Goal: Task Accomplishment & Management: Manage account settings

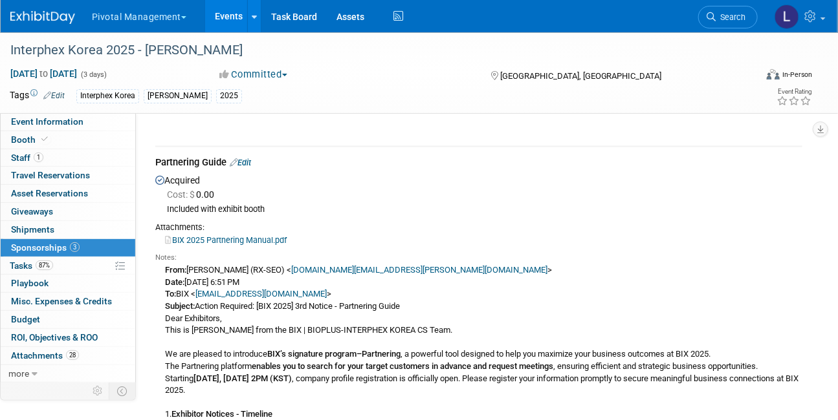
scroll to position [806, 0]
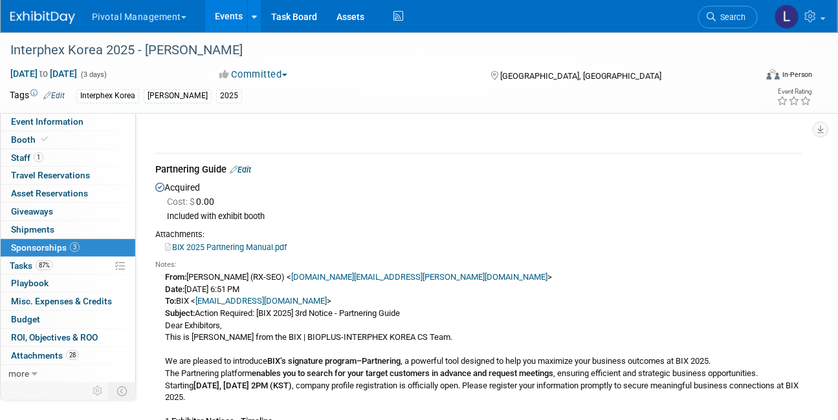
click at [251, 175] on link "Edit" at bounding box center [240, 171] width 21 height 10
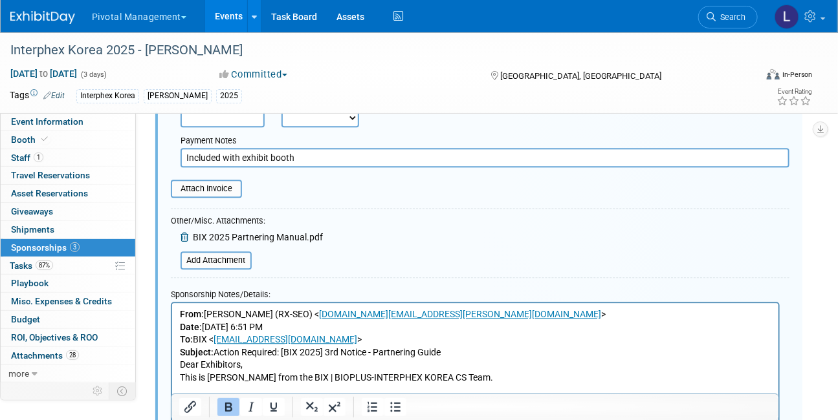
scroll to position [1063, 0]
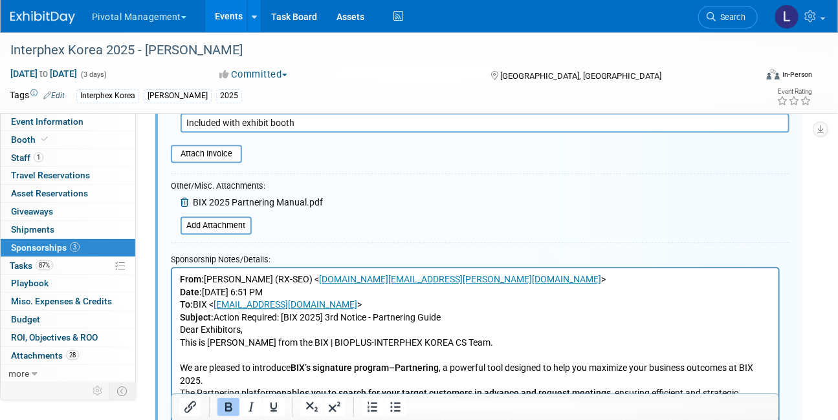
click at [179, 280] on b "From:" at bounding box center [191, 279] width 24 height 10
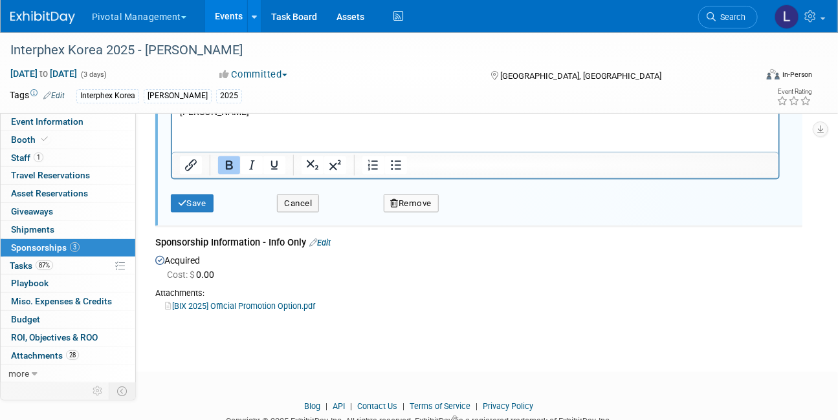
scroll to position [2538, 0]
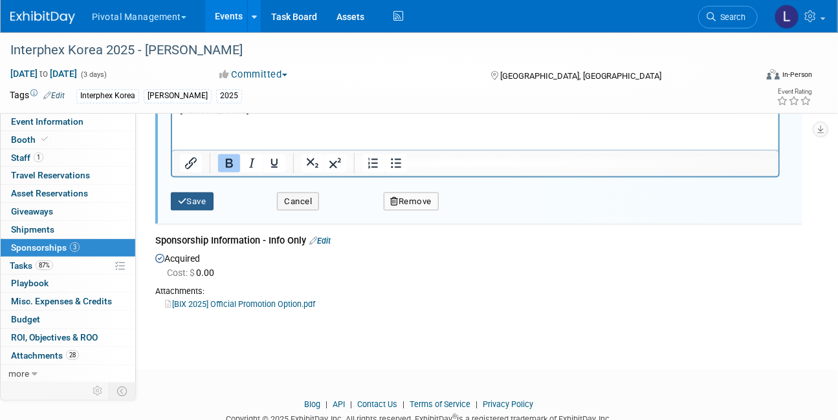
click at [184, 206] on icon "submit" at bounding box center [182, 201] width 9 height 8
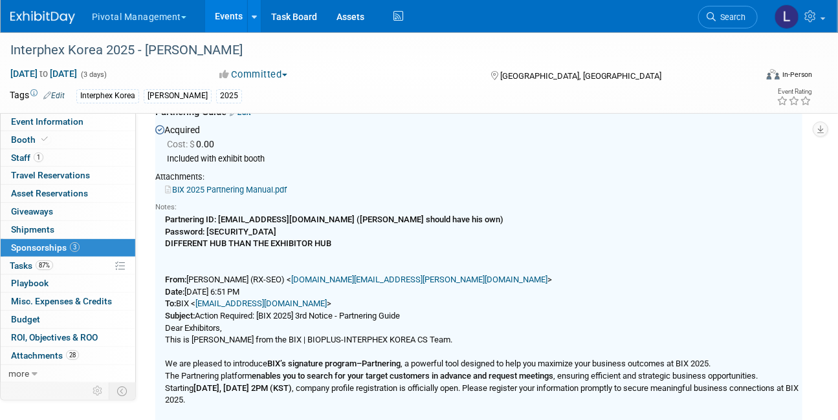
scroll to position [825, 0]
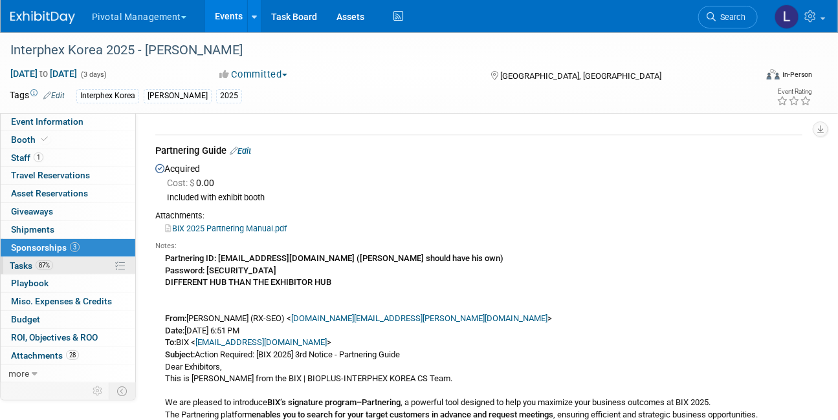
click at [28, 261] on span "Tasks 87%" at bounding box center [31, 266] width 43 height 10
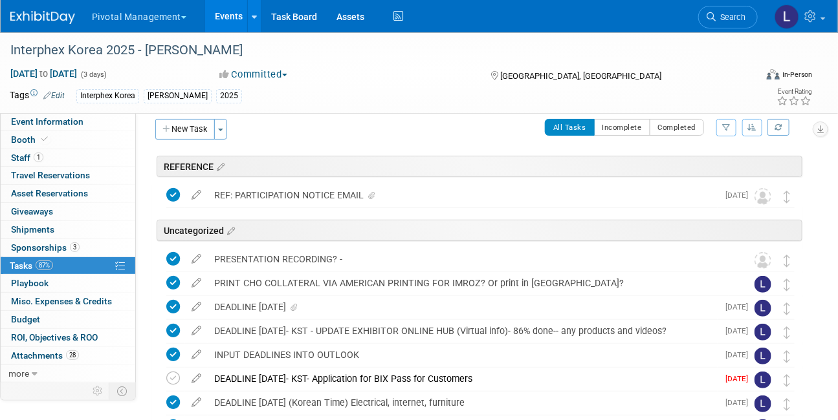
scroll to position [6, 0]
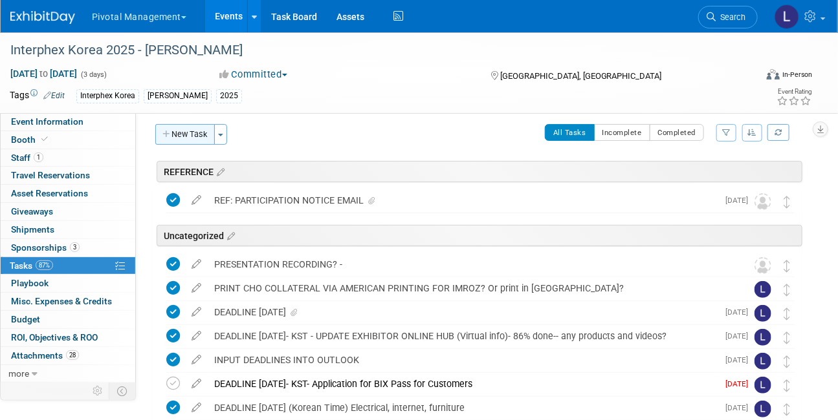
click at [186, 137] on button "New Task" at bounding box center [185, 134] width 60 height 21
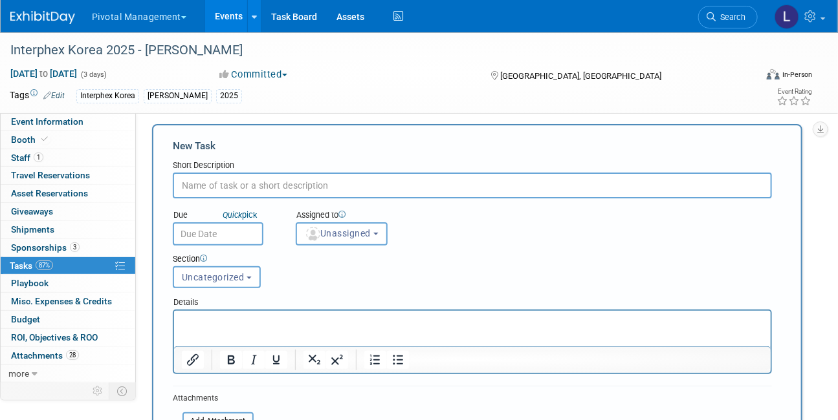
scroll to position [0, 0]
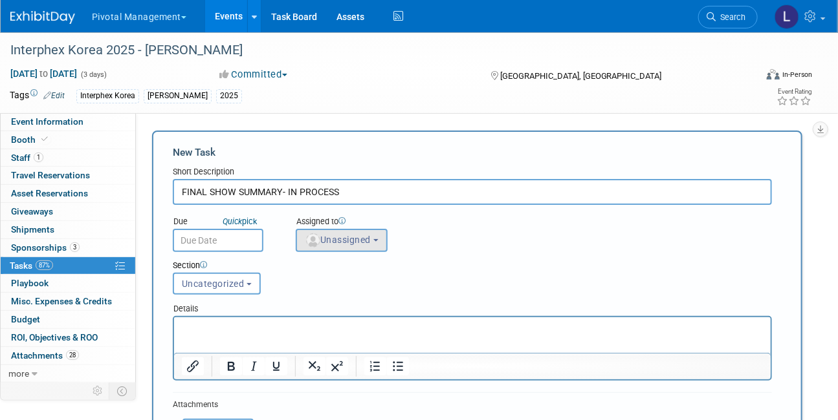
type input "FINAL SHOW SUMMARY- IN PROCESS"
click at [358, 246] on button "Unassigned" at bounding box center [342, 240] width 92 height 23
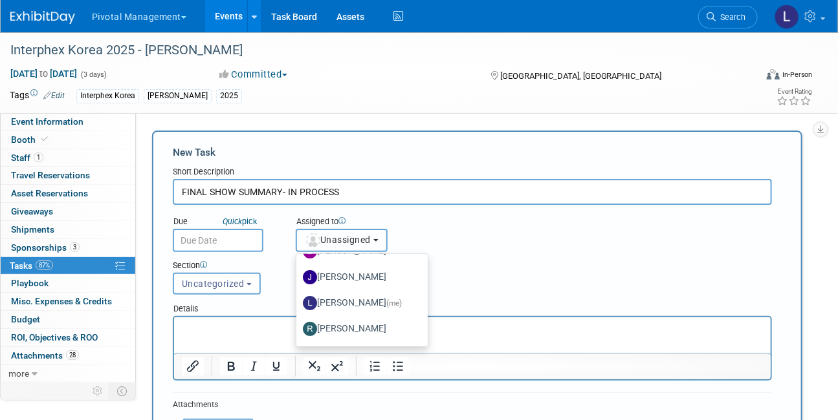
scroll to position [73, 0]
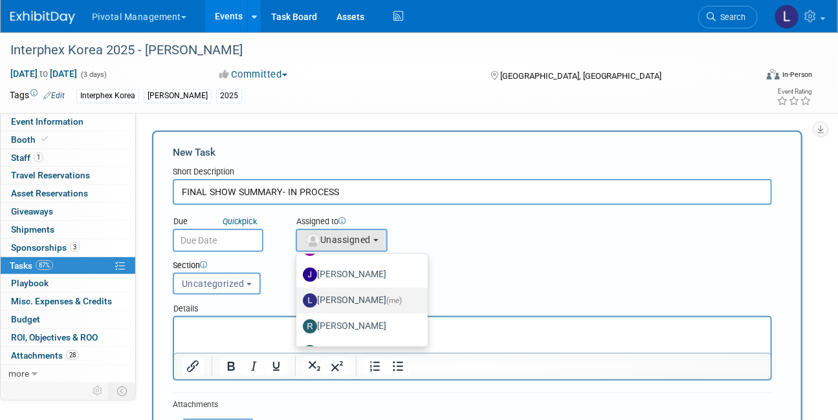
click at [386, 301] on span "(me)" at bounding box center [394, 300] width 16 height 9
click at [298, 301] on input "Leslie Pelton (me)" at bounding box center [294, 299] width 8 height 8
select select "dc5d874d-e65f-4397-9ee7-21f806dbe4f5"
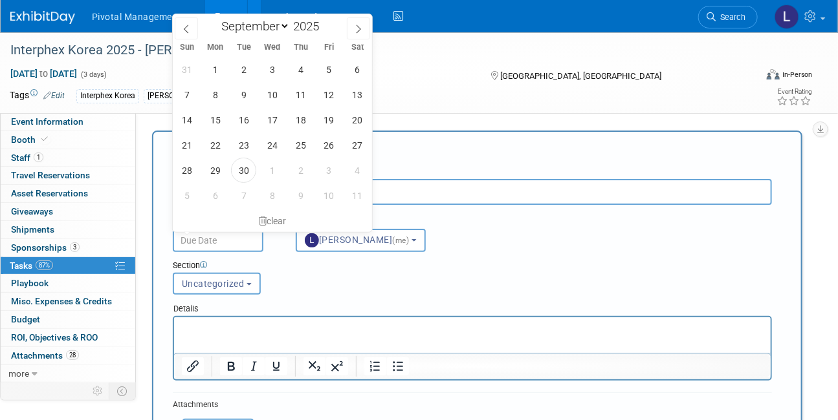
click at [183, 237] on input "text" at bounding box center [218, 240] width 91 height 23
click at [221, 194] on span "6" at bounding box center [214, 195] width 25 height 25
type input "Oct 6, 2025"
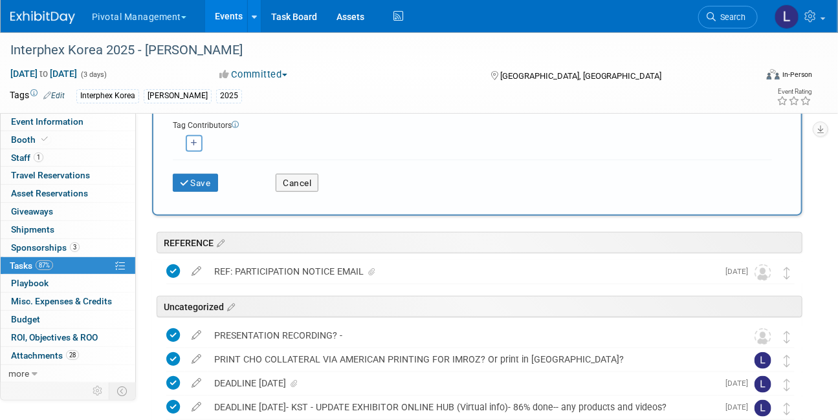
scroll to position [334, 0]
click at [184, 181] on icon "submit" at bounding box center [185, 182] width 11 height 9
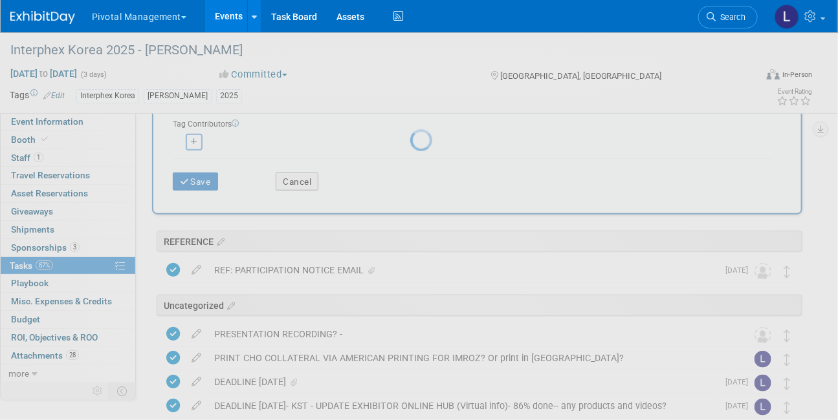
scroll to position [0, 0]
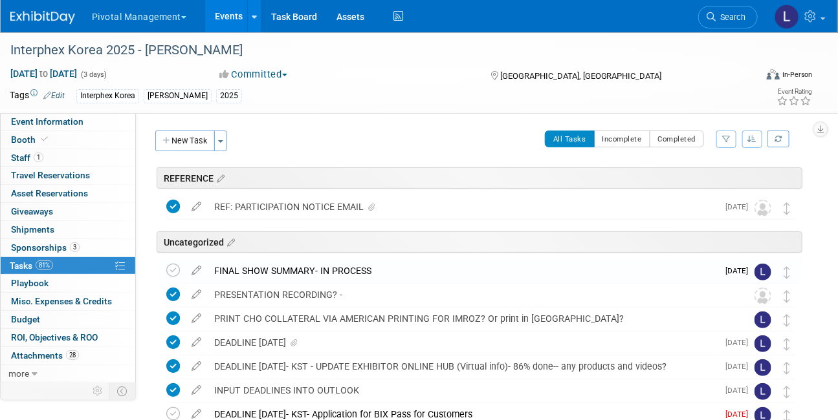
click at [730, 17] on span "Search" at bounding box center [730, 17] width 30 height 10
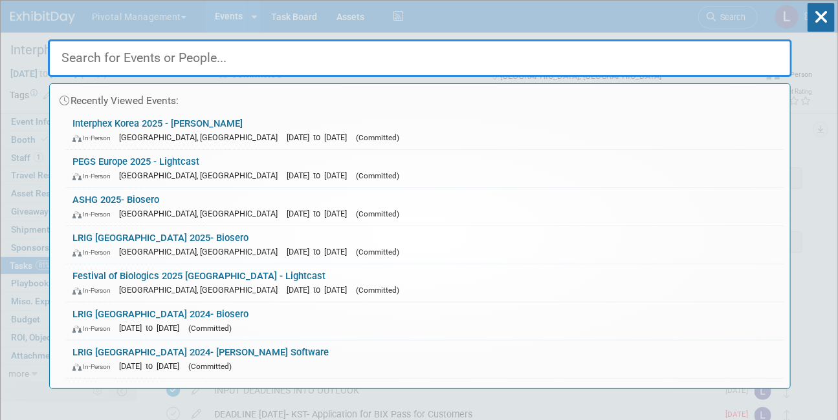
click at [624, 11] on div "Recently Viewed Events: Interphex Korea 2025 - Asimov In-Person Seoul, South Ko…" at bounding box center [420, 195] width 744 height 389
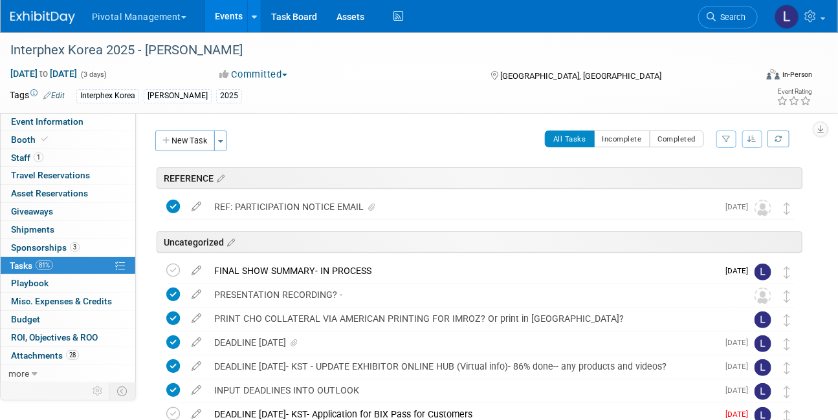
click at [229, 18] on link "Events" at bounding box center [228, 16] width 47 height 32
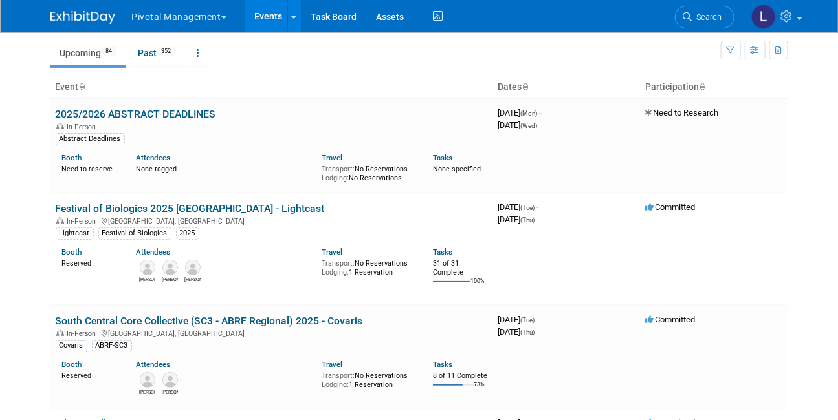
scroll to position [102, 0]
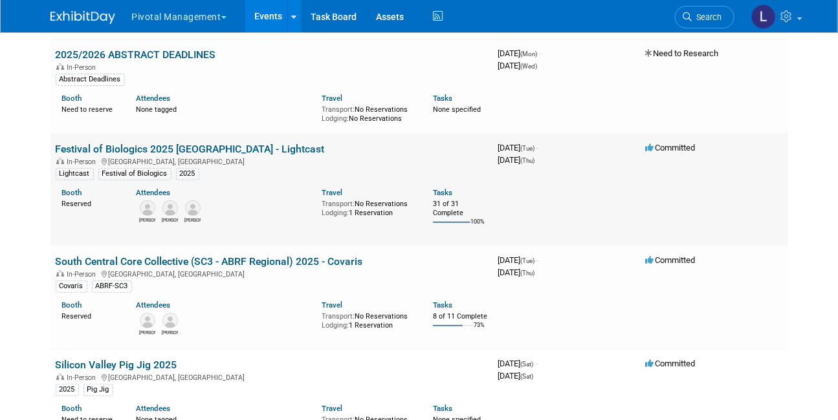
click at [135, 152] on link "Festival of Biologics 2025 [GEOGRAPHIC_DATA] - Lightcast" at bounding box center [190, 149] width 269 height 12
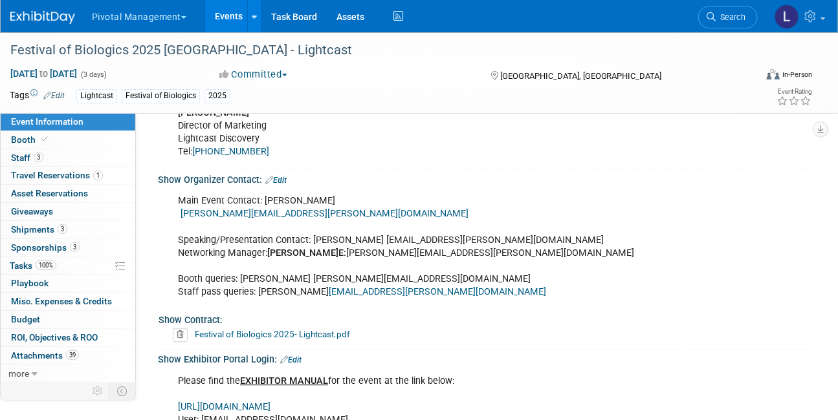
scroll to position [1082, 0]
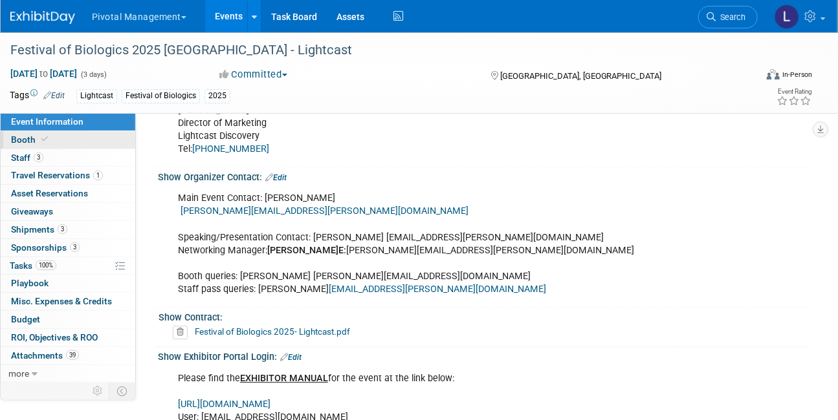
click at [51, 142] on link "Booth" at bounding box center [68, 139] width 135 height 17
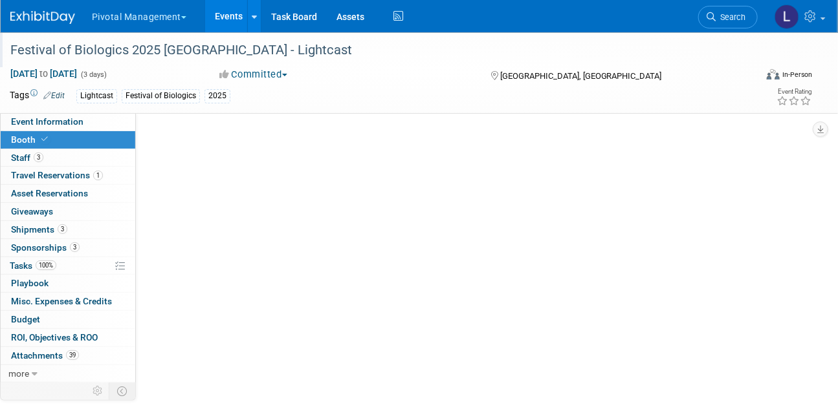
scroll to position [0, 0]
select select "Yes"
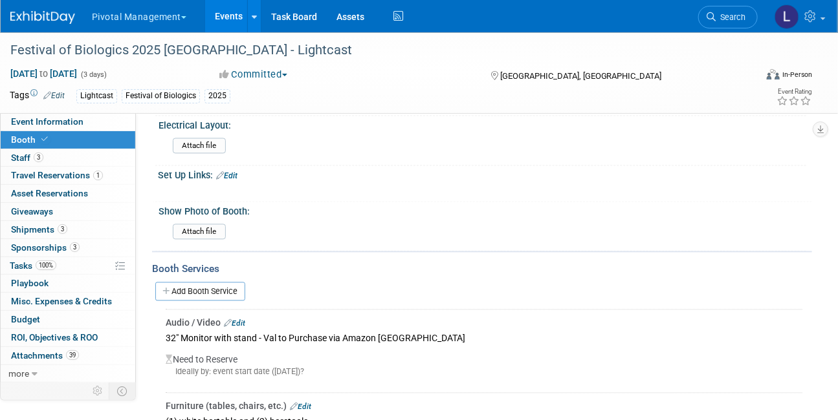
scroll to position [887, 0]
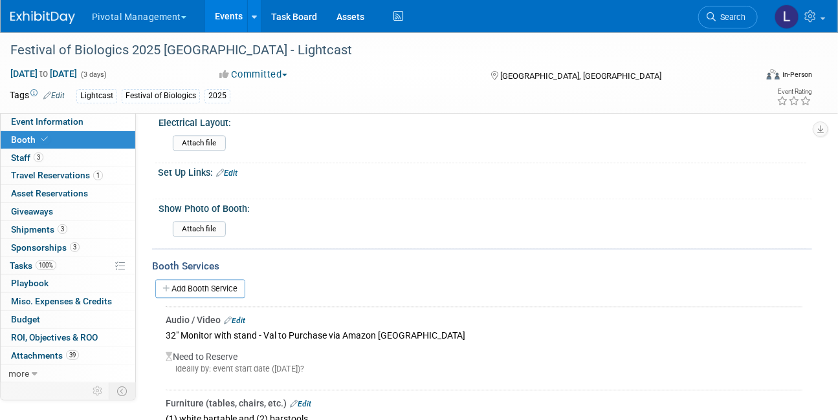
click at [170, 223] on div "Attach file" at bounding box center [487, 230] width 638 height 30
click at [212, 236] on div "Attach file" at bounding box center [487, 232] width 629 height 21
click at [210, 223] on input "file" at bounding box center [137, 230] width 176 height 15
click at [183, 225] on input "file" at bounding box center [137, 230] width 176 height 15
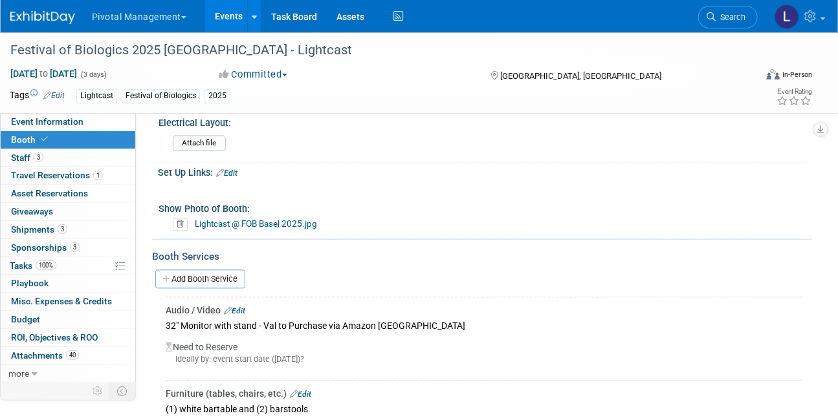
click at [267, 223] on link "Lightcast @ FOB Basel 2025.jpg" at bounding box center [256, 224] width 122 height 10
click at [217, 18] on link "Events" at bounding box center [228, 16] width 47 height 32
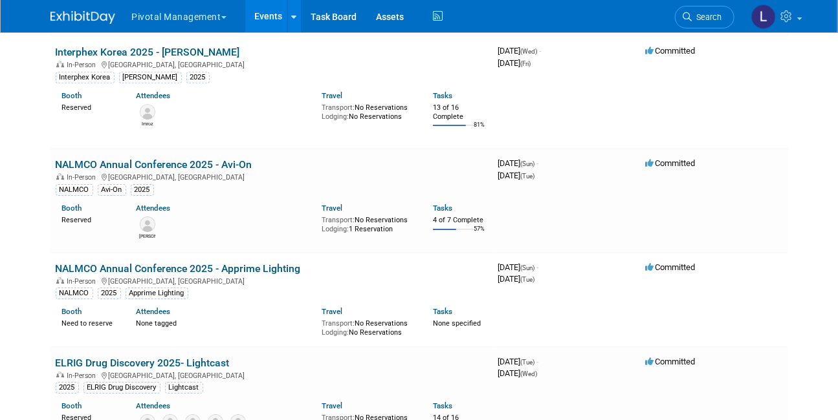
scroll to position [1533, 0]
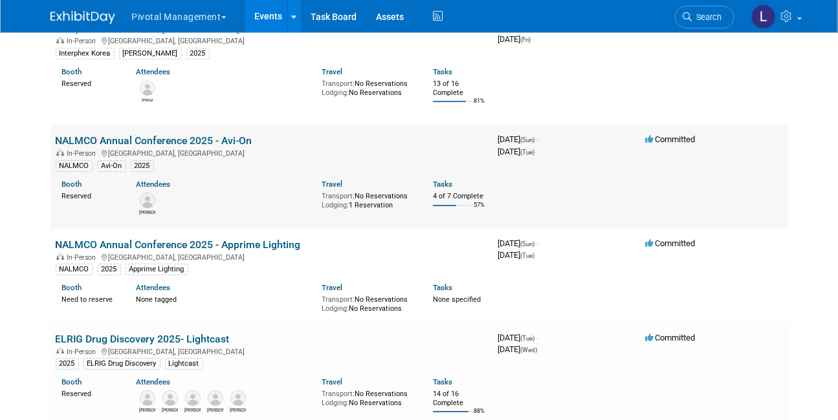
click at [177, 141] on link "NALMCO Annual Conference 2025 - Avi-On" at bounding box center [154, 141] width 197 height 12
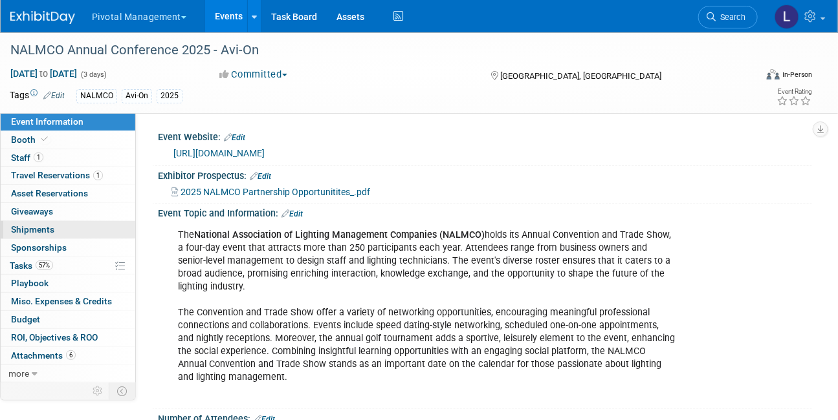
click at [42, 231] on span "Shipments 0" at bounding box center [32, 229] width 43 height 10
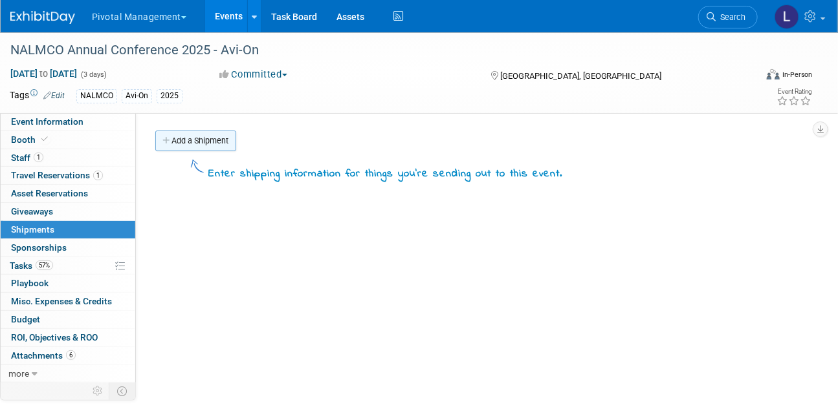
click at [180, 146] on link "Add a Shipment" at bounding box center [195, 141] width 81 height 21
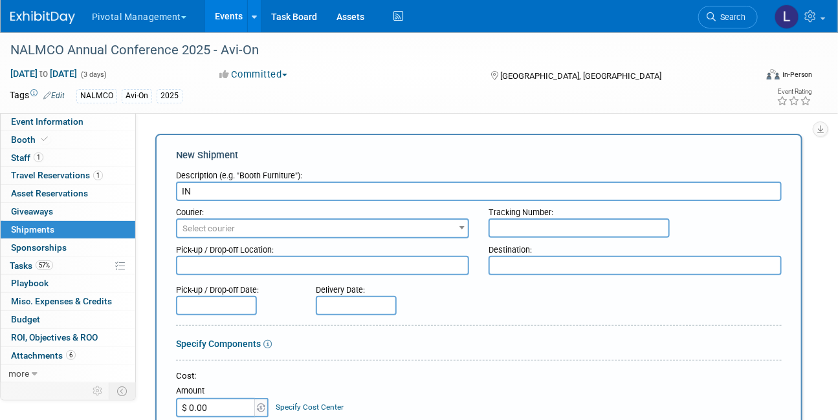
type input "I"
type input "S"
type input "INBOUND: Avi--On to Eric's Hotel in Iowa"
click at [270, 226] on span "Select courier" at bounding box center [322, 229] width 290 height 18
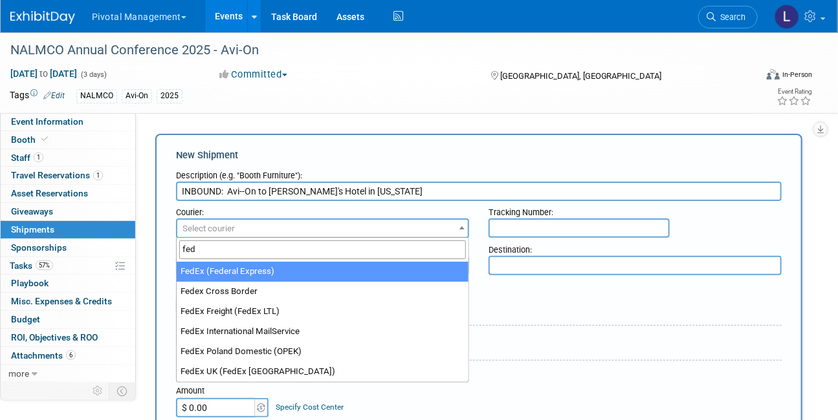
type input "fed"
select select "206"
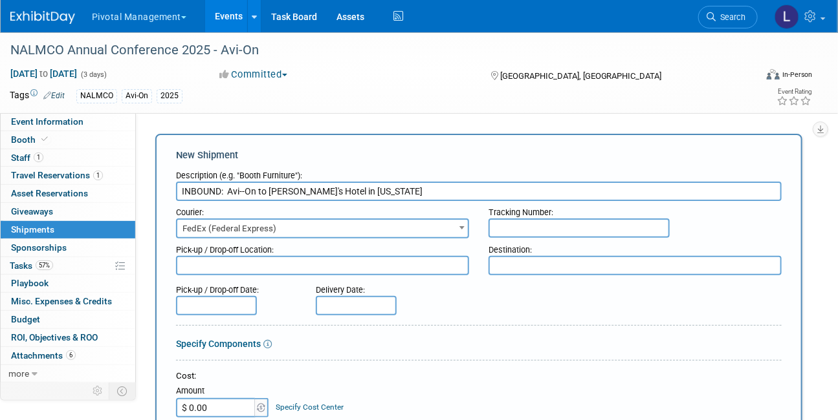
click at [312, 263] on textarea at bounding box center [322, 265] width 293 height 19
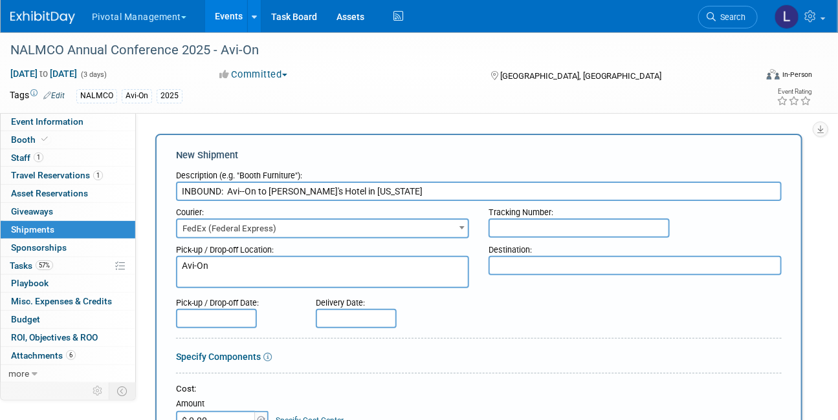
type textarea "Avi-On"
click at [552, 267] on textarea at bounding box center [634, 265] width 293 height 19
paste textarea "Renaissance Des Moines Savery Hotel 401 Locust Street Des Moines, IA 50309"
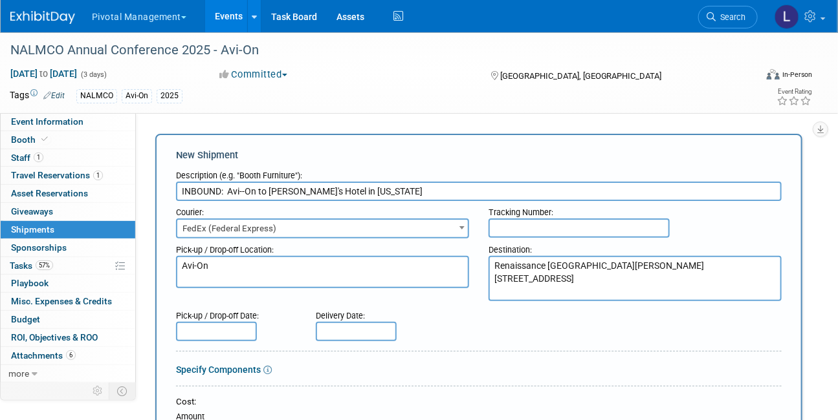
click at [664, 267] on textarea "Renaissance Des Moines Savery Hotel 401 Locust Street Des Moines, IA 50309" at bounding box center [634, 278] width 293 height 45
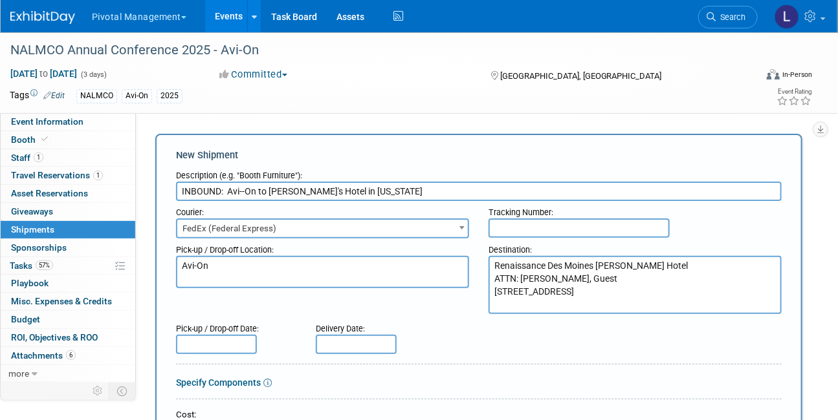
type textarea "Renaissance Des Moines Savery Hotel ATTN: Eric Fournier, Guest 401 Locust Stree…"
click at [222, 266] on textarea "Avi-On" at bounding box center [322, 272] width 293 height 32
click at [235, 271] on textarea "Avi-On" at bounding box center [322, 278] width 293 height 45
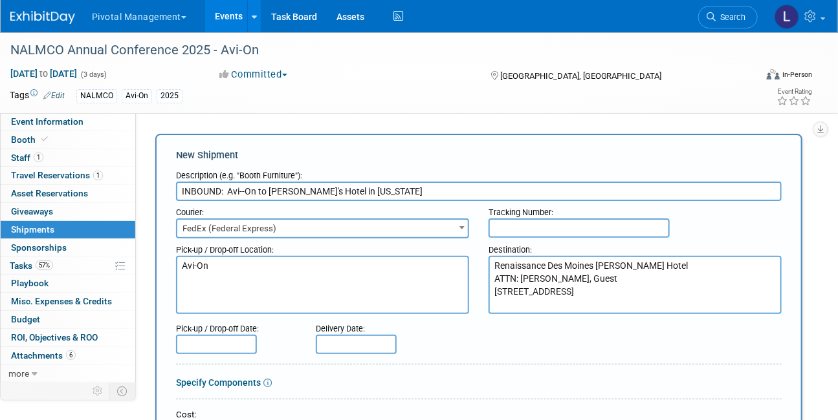
paste textarea "2700 Rasmussen Rd, Suite L-10, Park City, UT 84098"
click at [312, 272] on textarea "Avi-On 2700 Rasmussen Rd, Suite L-10, Park City, UT 84098" at bounding box center [322, 285] width 293 height 58
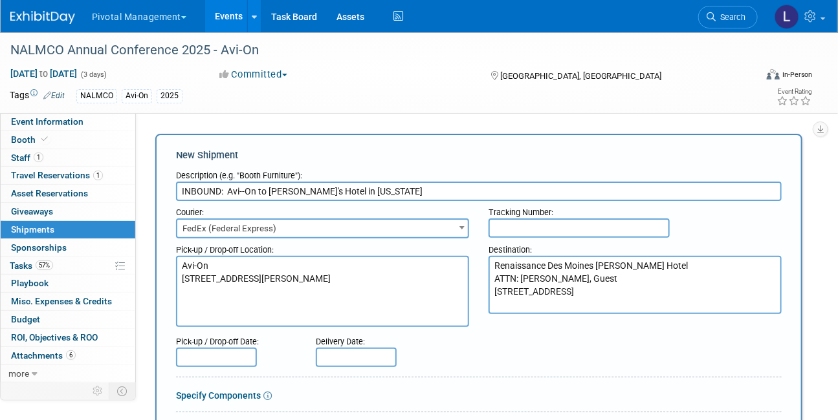
type textarea "Avi-On 2700 Rasmussen Rd, Suite L-10, Park City, UT 84098"
click at [215, 356] on input "text" at bounding box center [216, 357] width 81 height 19
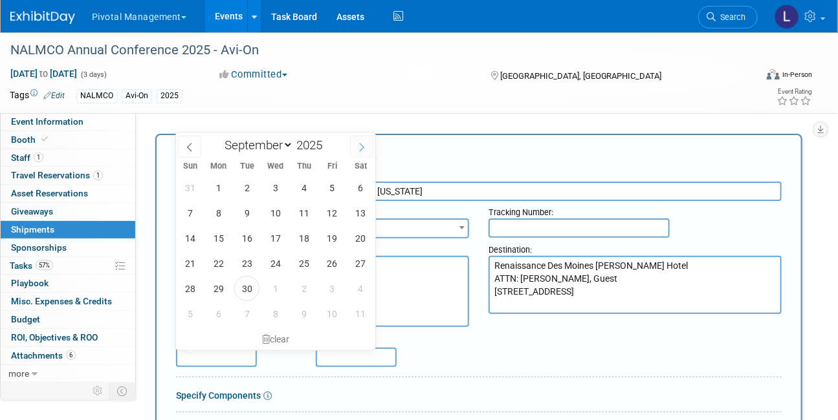
click at [363, 144] on icon at bounding box center [361, 147] width 9 height 9
select select "9"
click at [220, 233] on span "13" at bounding box center [218, 238] width 25 height 25
type input "Oct 13, 2025"
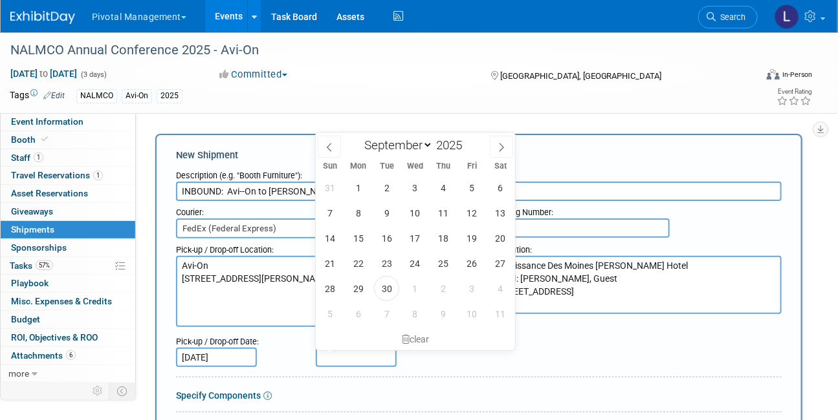
click at [332, 356] on input "text" at bounding box center [356, 357] width 81 height 19
click at [502, 143] on icon at bounding box center [501, 147] width 9 height 9
select select "9"
click at [472, 242] on span "17" at bounding box center [471, 238] width 25 height 25
type input "Oct 17, 2025"
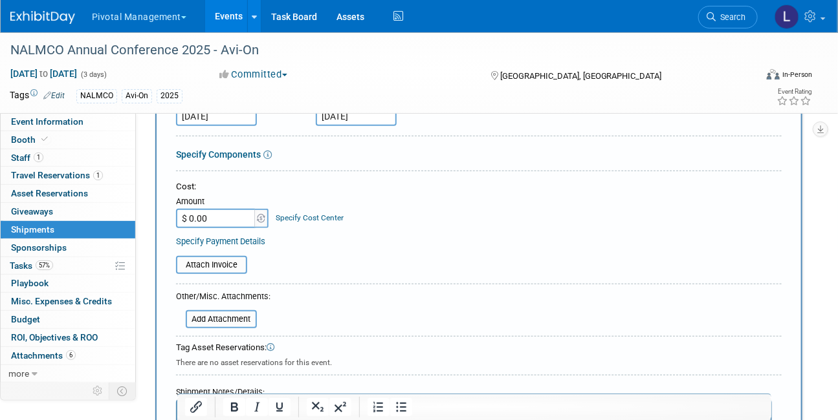
scroll to position [239, 0]
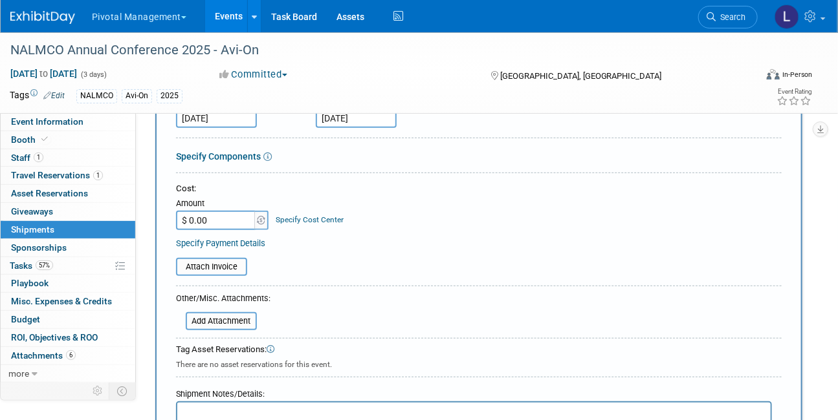
click at [221, 146] on form "Description (e.g. "Booth Furniture"): INBOUND: Avi--On to Eric's Hotel in Iowa …" at bounding box center [478, 223] width 605 height 596
click at [219, 153] on link "Specify Components" at bounding box center [218, 156] width 85 height 10
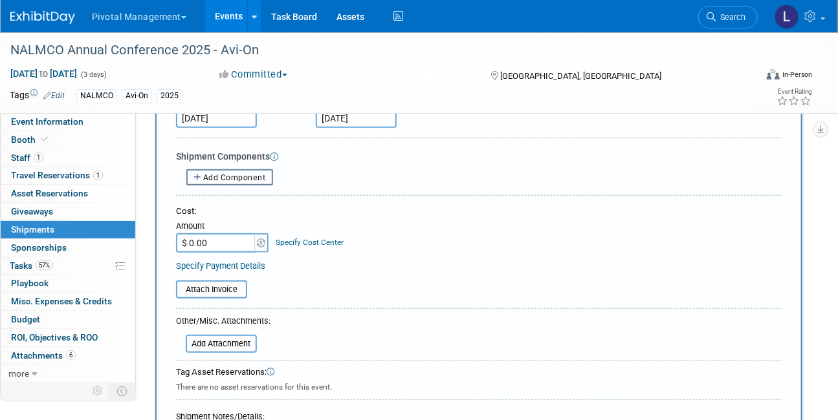
click at [233, 180] on span "Add Component" at bounding box center [234, 177] width 63 height 9
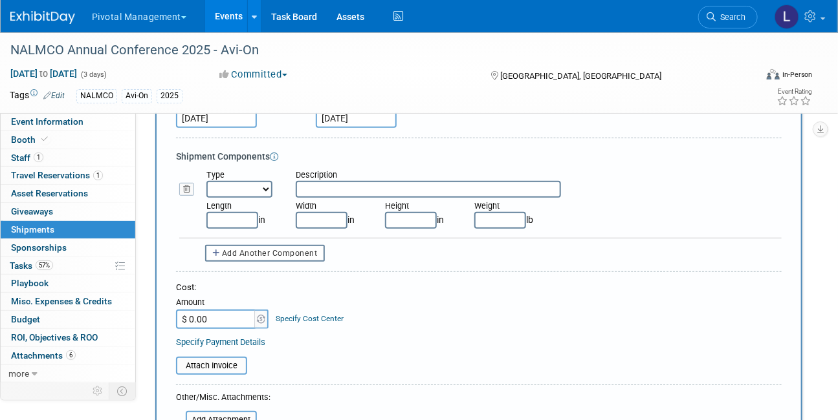
click at [235, 186] on select "Bag Bin Box Bundle Cage Case Container Cooler Crate Drum/Barrel Envelope Machin…" at bounding box center [239, 189] width 66 height 17
select select "8"
click at [206, 181] on select "Bag Bin Box Bundle Cage Case Container Cooler Crate Drum/Barrel Envelope Machin…" at bounding box center [239, 189] width 66 height 17
click at [326, 189] on input "text" at bounding box center [428, 189] width 265 height 17
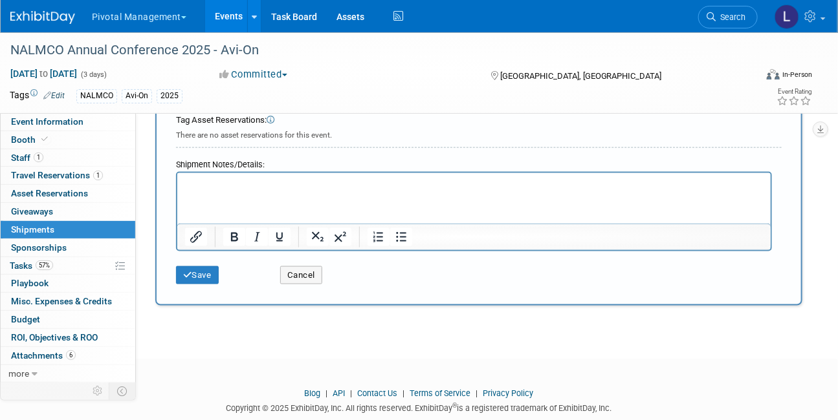
scroll to position [595, 0]
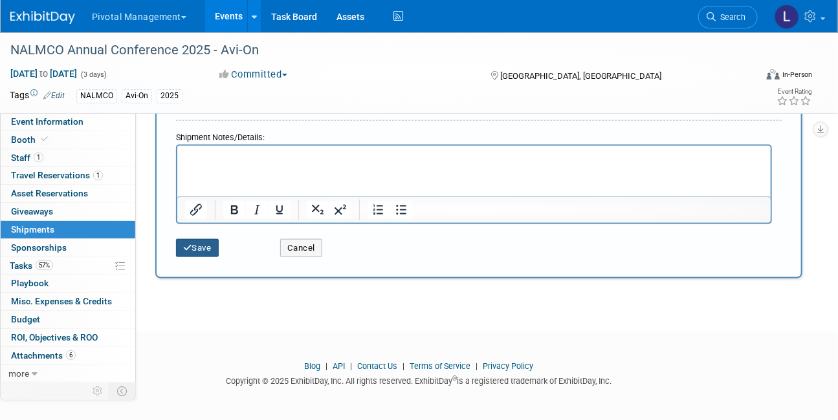
type input "One(1) blue banner stand in bag"
click at [181, 246] on button "Save" at bounding box center [197, 248] width 43 height 18
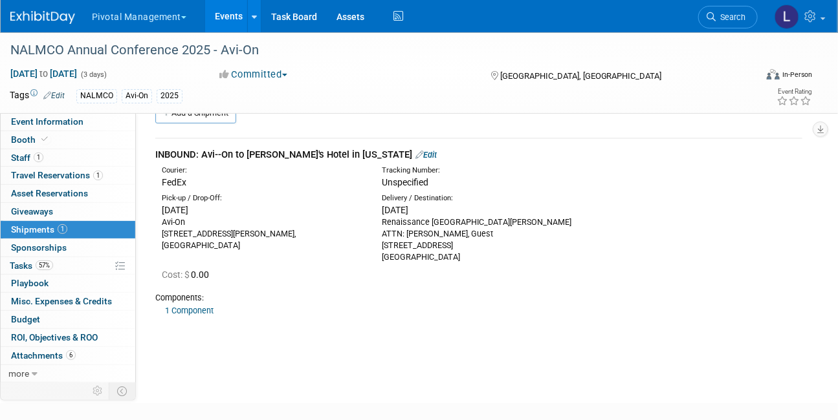
scroll to position [0, 0]
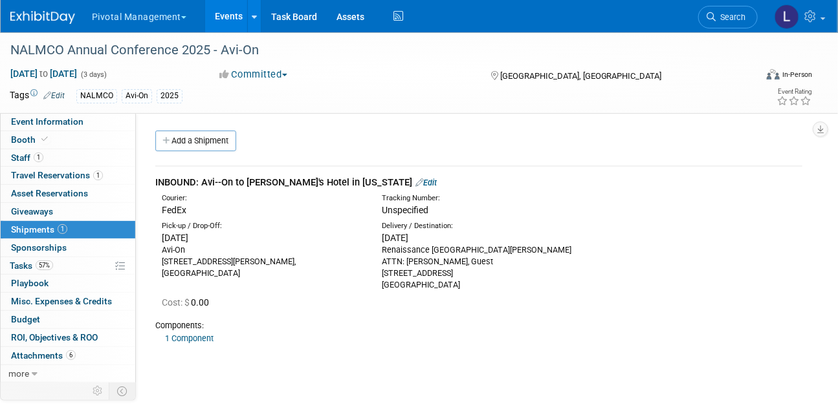
click at [415, 180] on link "Edit" at bounding box center [425, 183] width 21 height 10
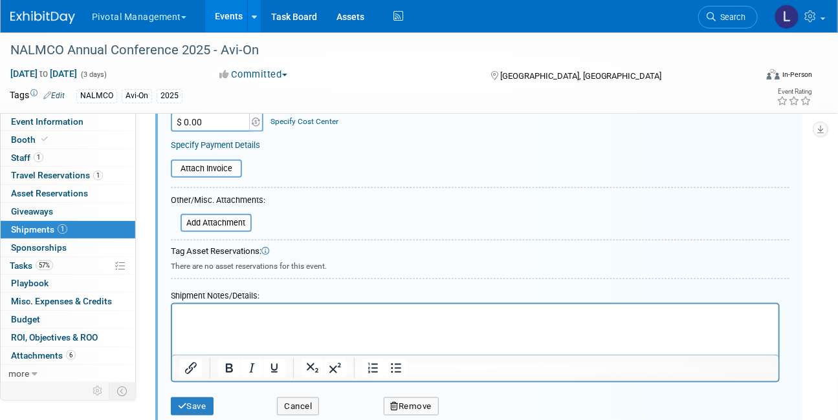
scroll to position [468, 0]
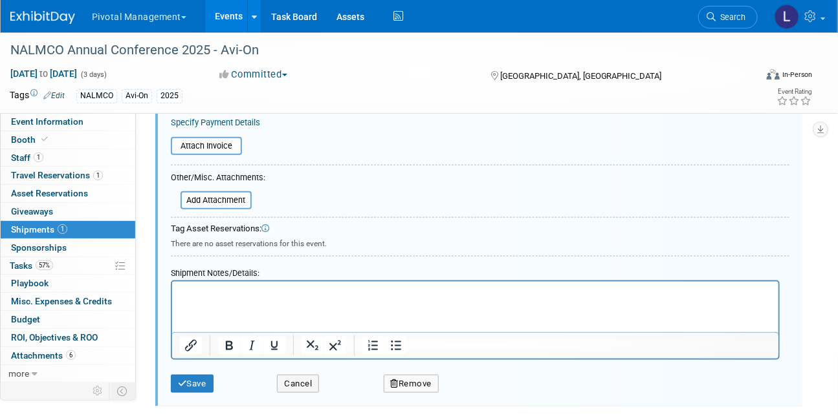
click at [258, 296] on p "Rich Text Area. Press ALT-0 for help." at bounding box center [474, 293] width 591 height 13
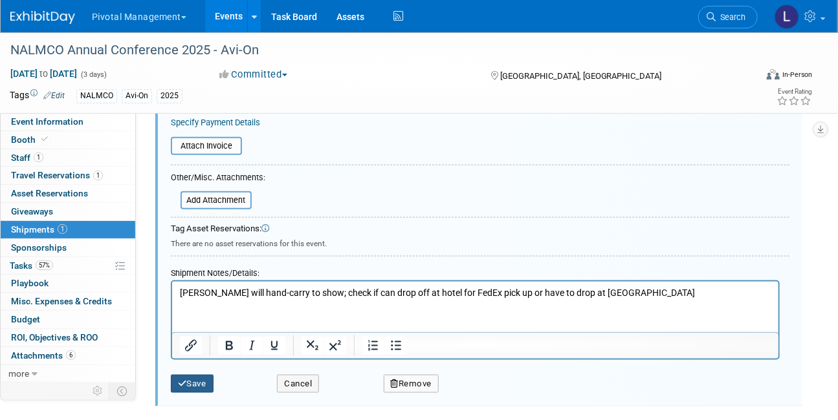
click at [195, 375] on button "Save" at bounding box center [192, 384] width 43 height 18
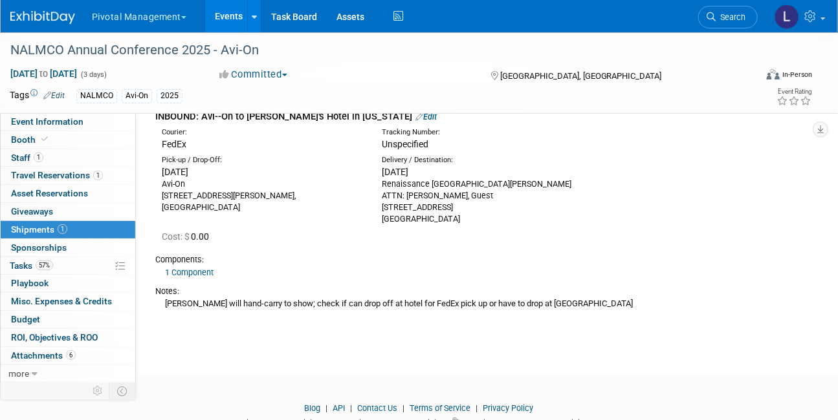
scroll to position [109, 0]
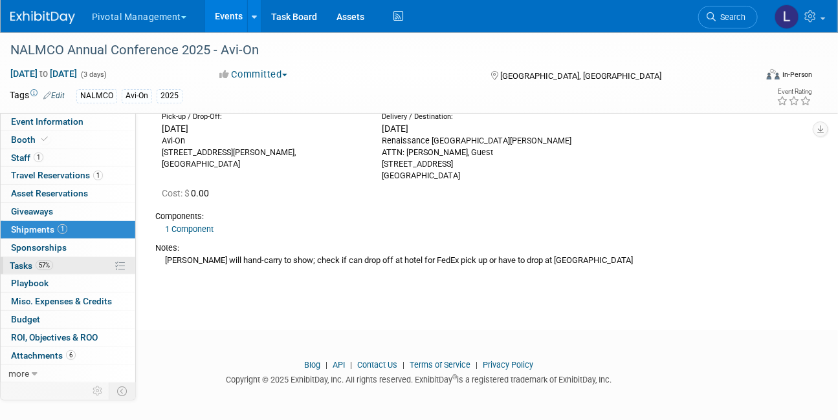
click at [26, 262] on span "Tasks 57%" at bounding box center [31, 266] width 43 height 10
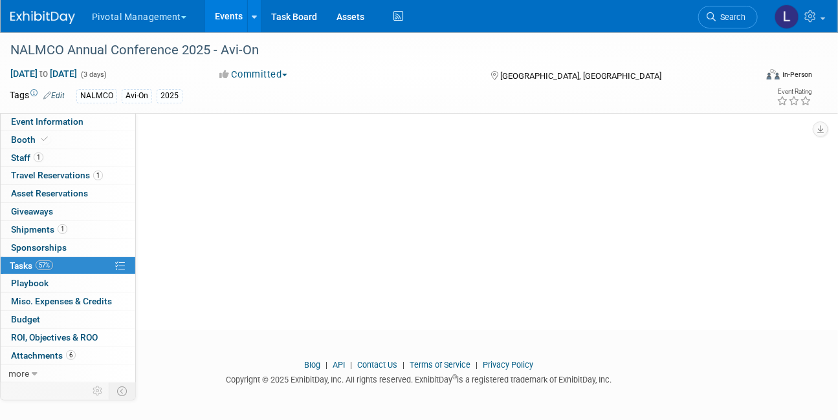
scroll to position [0, 0]
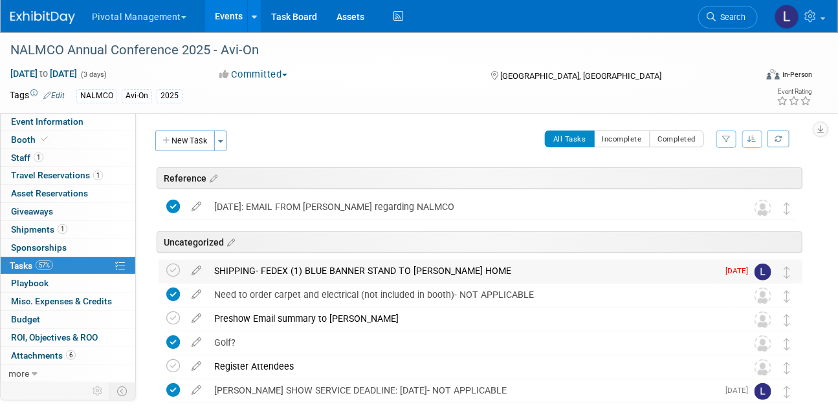
click at [222, 265] on div "SHIPPING- FEDEX (1) BLUE BANNER STAND TO ERIC F HOME" at bounding box center [463, 271] width 510 height 22
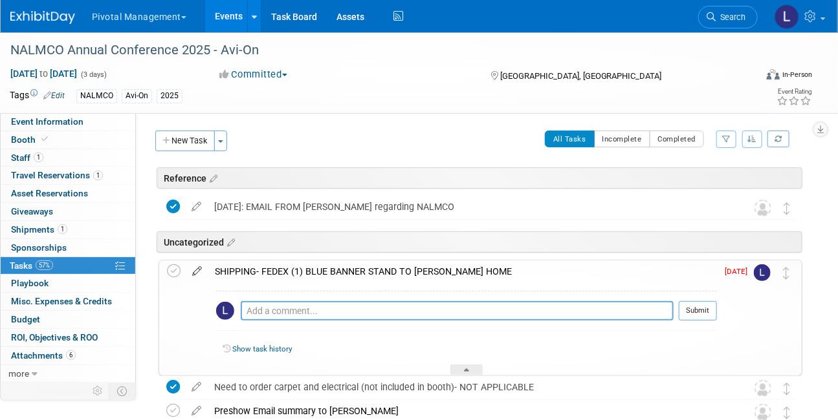
click at [193, 270] on icon at bounding box center [197, 269] width 23 height 16
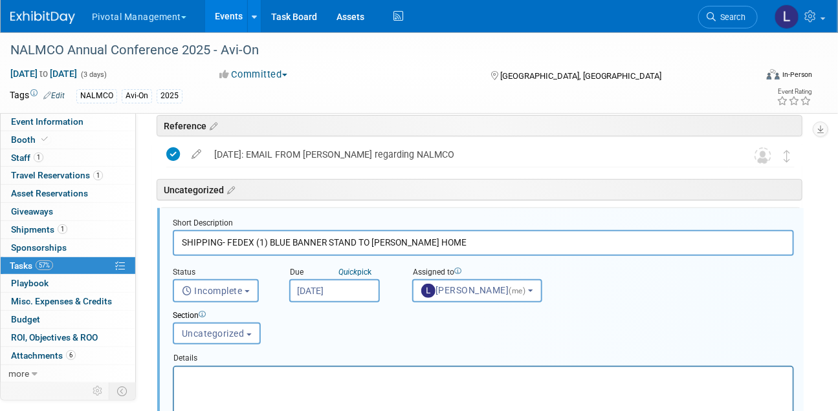
scroll to position [71, 0]
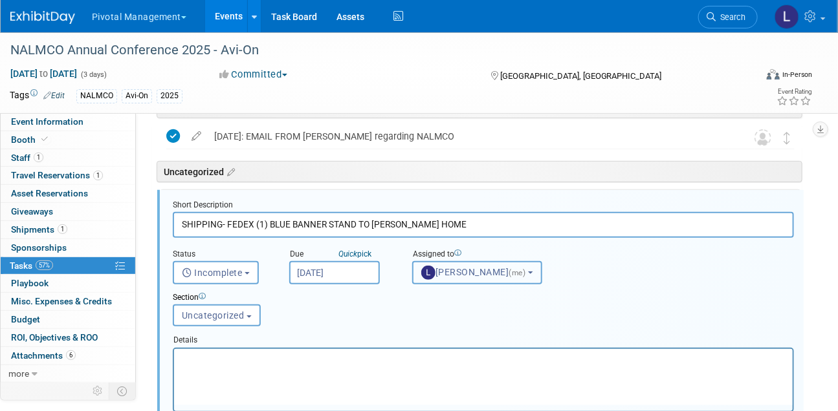
click at [459, 273] on span "Leslie Pelton (me)" at bounding box center [474, 272] width 107 height 10
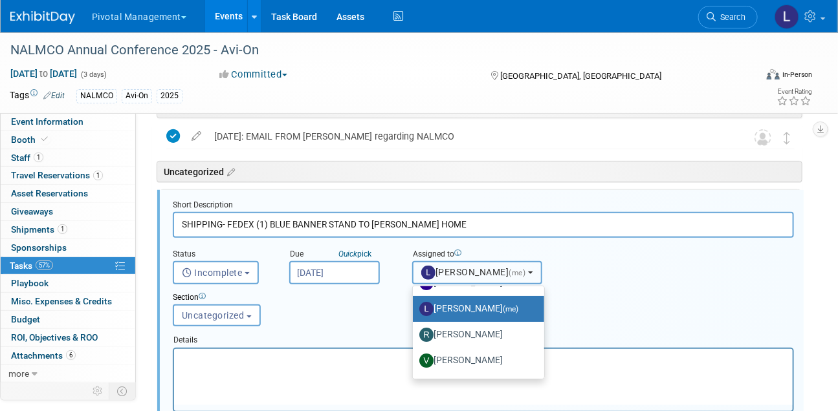
scroll to position [120, 0]
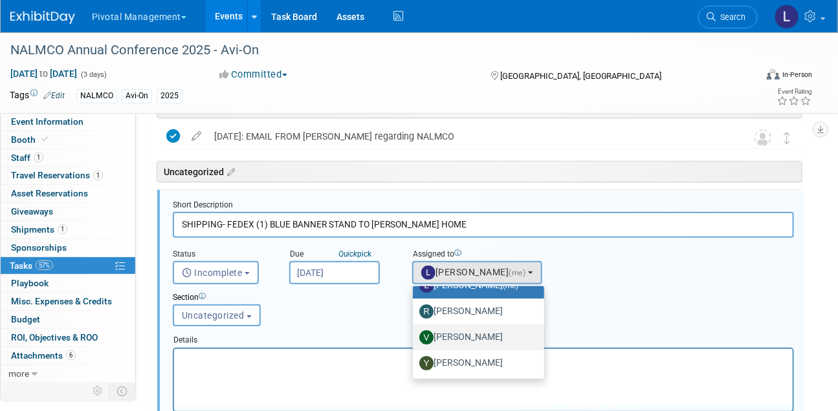
click at [477, 338] on label "[PERSON_NAME]" at bounding box center [475, 337] width 112 height 21
click at [415, 338] on input "[PERSON_NAME]" at bounding box center [410, 336] width 8 height 8
select select "1fc024ac-9dd8-4e91-b407-e518b2e44265"
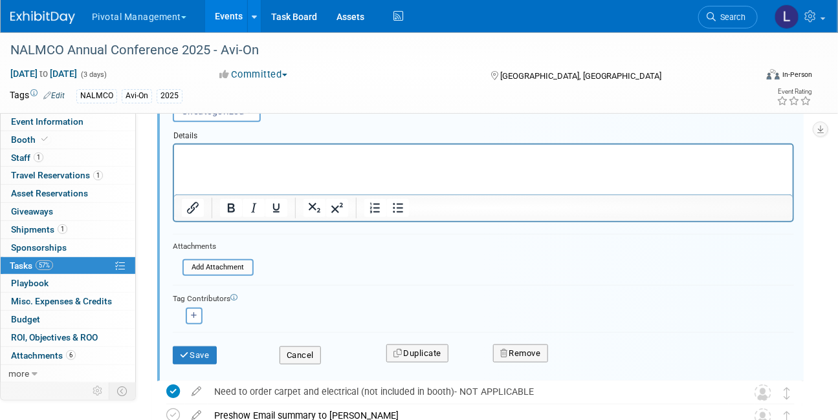
scroll to position [276, 0]
click at [195, 314] on icon "button" at bounding box center [194, 315] width 6 height 7
select select
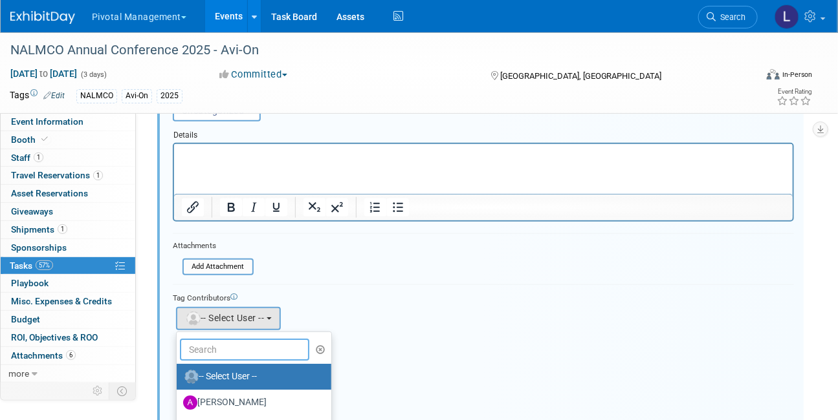
click at [214, 345] on input "text" at bounding box center [244, 350] width 129 height 22
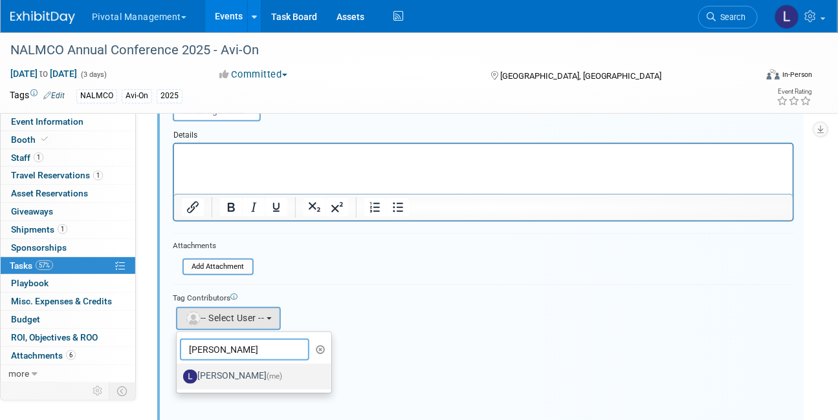
type input "Leslie"
click at [220, 372] on label "Leslie Pelton (me)" at bounding box center [250, 377] width 135 height 21
click at [179, 372] on input "Leslie Pelton (me)" at bounding box center [174, 375] width 8 height 8
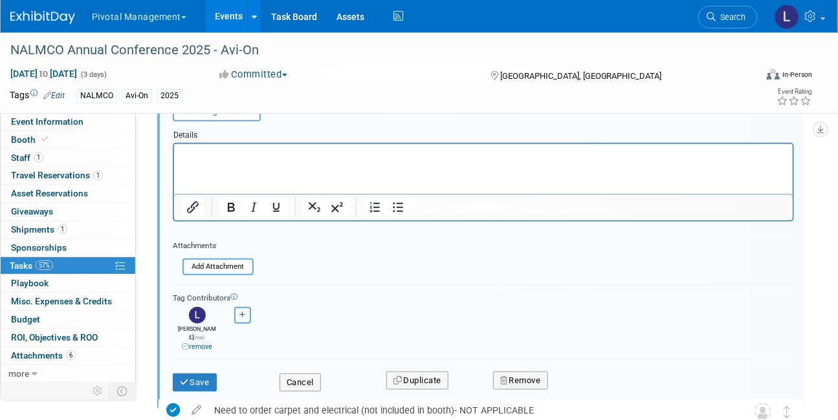
click at [242, 313] on icon "button" at bounding box center [242, 315] width 6 height 7
select select
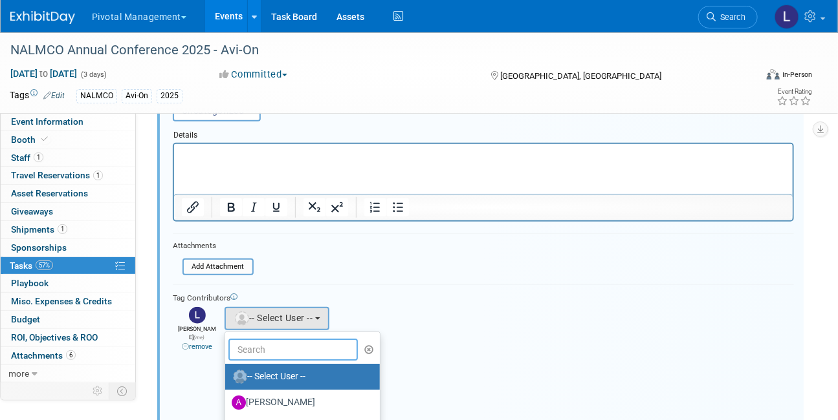
click at [257, 350] on input "text" at bounding box center [292, 350] width 129 height 22
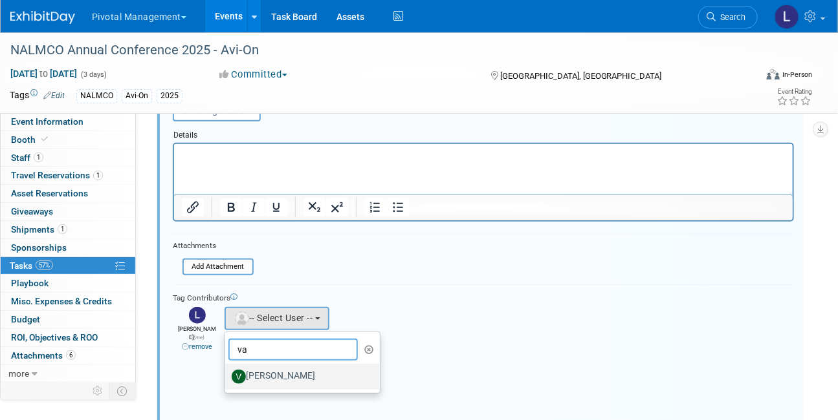
type input "va"
click at [272, 379] on label "[PERSON_NAME]" at bounding box center [299, 377] width 135 height 21
click at [227, 379] on input "[PERSON_NAME]" at bounding box center [223, 375] width 8 height 8
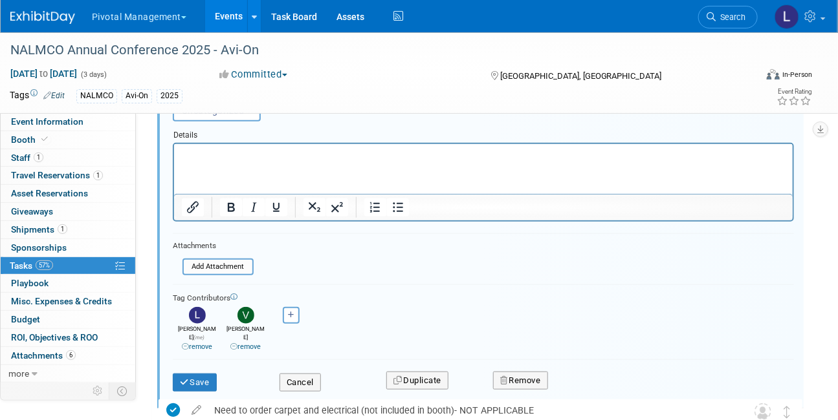
click at [186, 343] on icon at bounding box center [185, 346] width 7 height 7
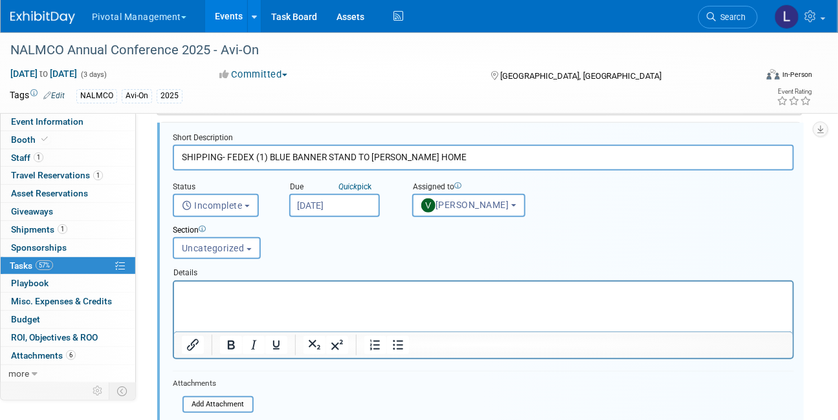
scroll to position [139, 0]
click at [486, 203] on span "[PERSON_NAME]" at bounding box center [465, 204] width 88 height 10
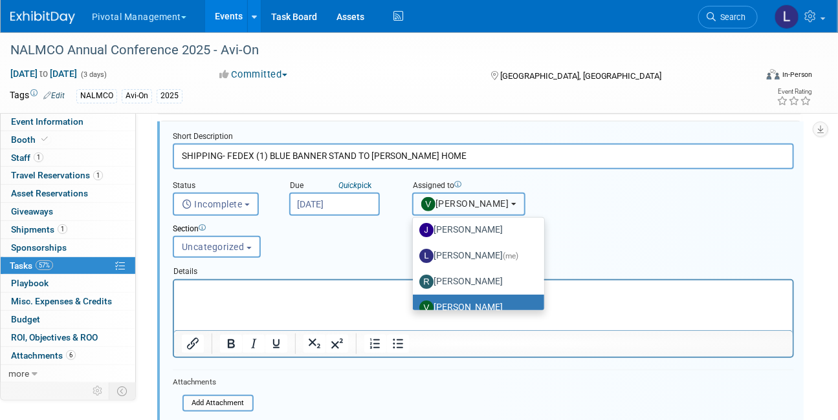
scroll to position [73, 0]
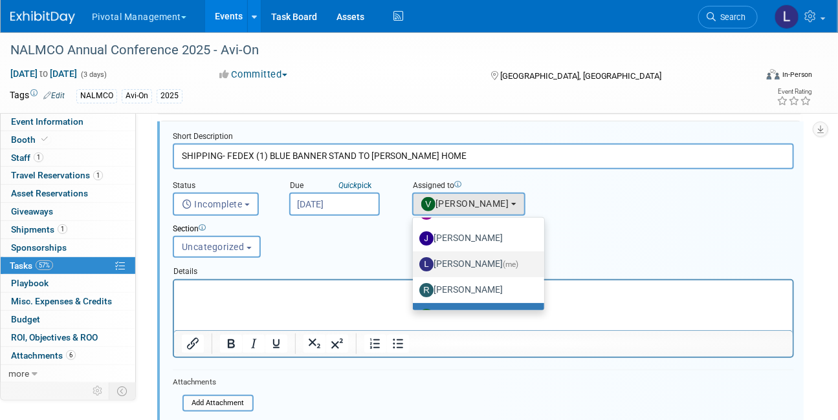
click at [509, 268] on label "Leslie Pelton (me)" at bounding box center [475, 264] width 112 height 21
click at [415, 267] on input "Leslie Pelton (me)" at bounding box center [410, 263] width 8 height 8
select select "dc5d874d-e65f-4397-9ee7-21f806dbe4f5"
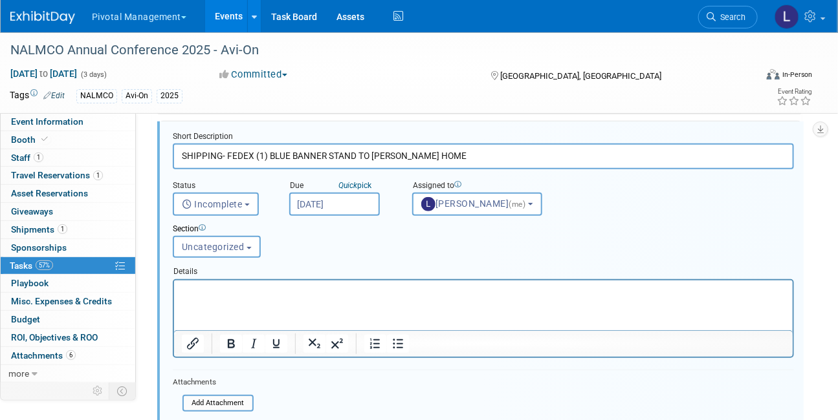
click at [334, 209] on input "Sep 29, 2025" at bounding box center [334, 204] width 91 height 23
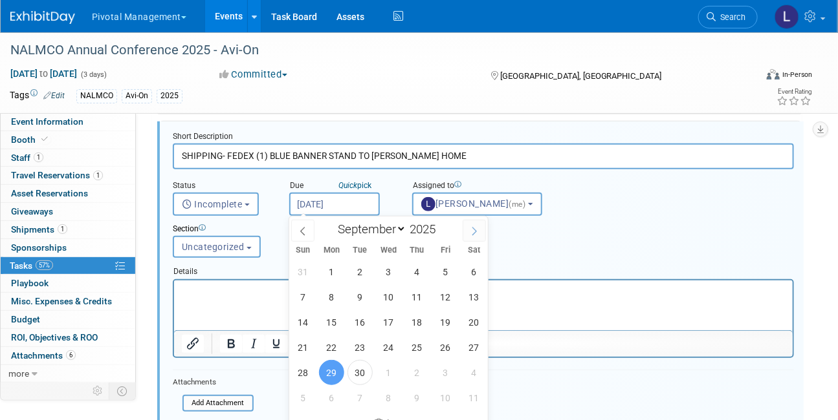
click at [472, 234] on icon at bounding box center [474, 231] width 9 height 9
select select "9"
click at [329, 296] on span "6" at bounding box center [331, 297] width 25 height 25
type input "Oct 6, 2025"
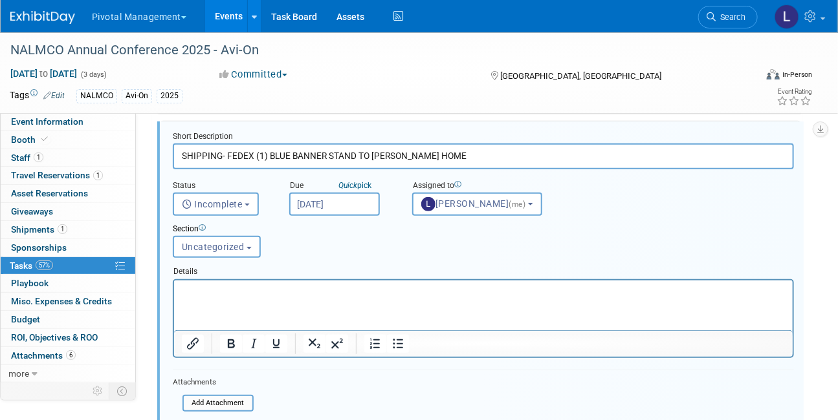
click at [441, 157] on input "SHIPPING- FEDEX (1) BLUE BANNER STAND TO ERIC F HOME" at bounding box center [483, 156] width 621 height 25
click at [212, 291] on p "Rich Text Area. Press ALT-0 for help." at bounding box center [483, 291] width 604 height 12
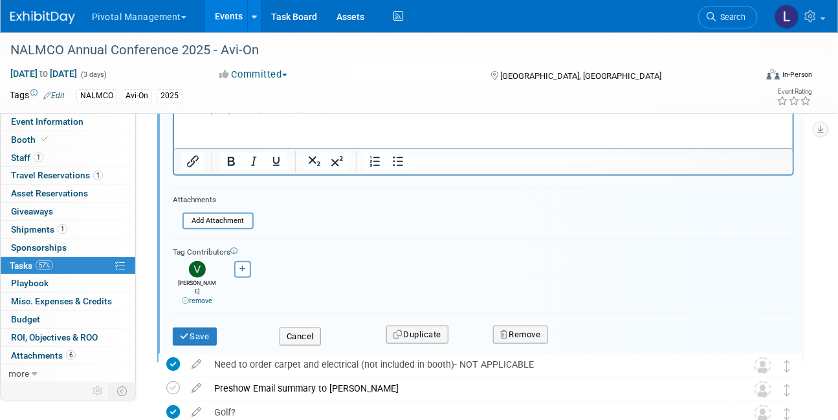
scroll to position [329, 0]
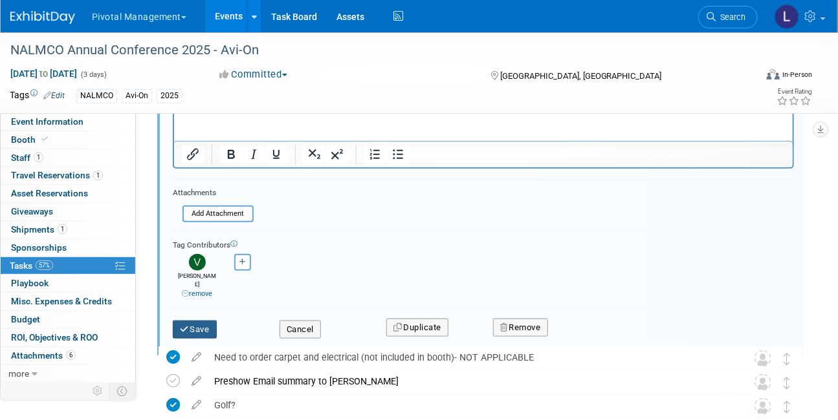
click at [202, 321] on button "Save" at bounding box center [195, 330] width 44 height 18
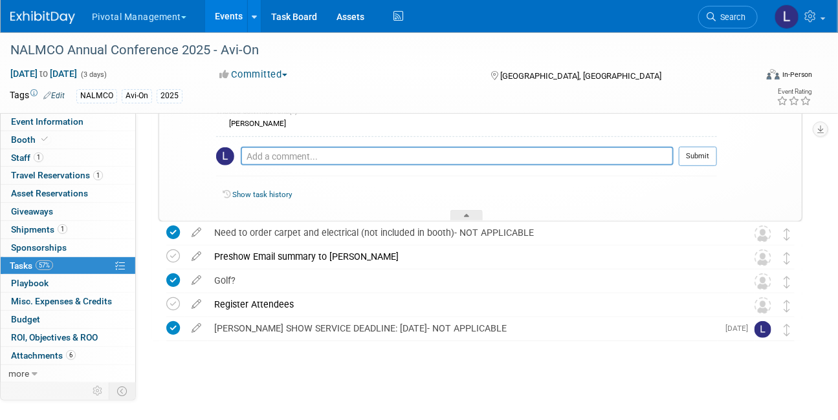
scroll to position [228, 0]
click at [49, 120] on span "Event Information" at bounding box center [47, 121] width 72 height 10
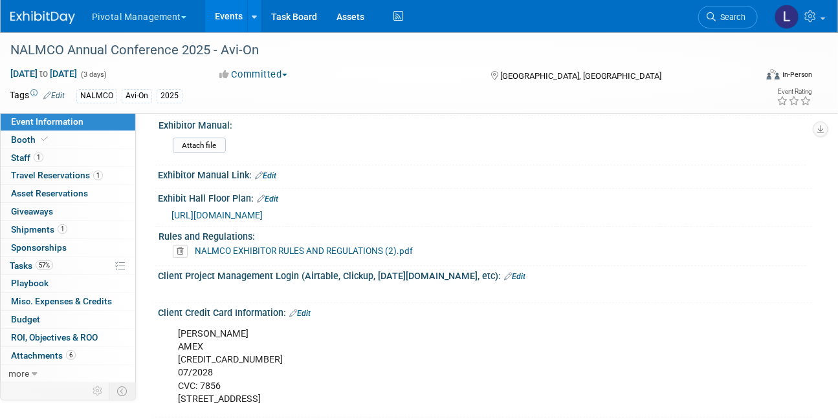
scroll to position [1947, 0]
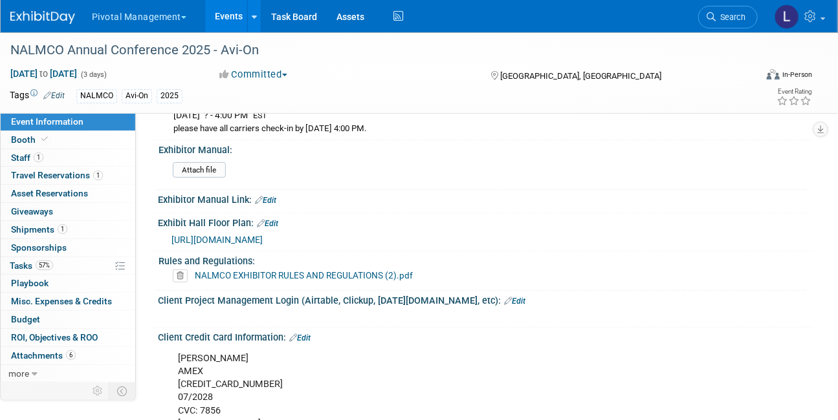
click at [263, 235] on span "https://na.eventscloud.com/website/82769/floor-plan/" at bounding box center [216, 240] width 91 height 10
click at [713, 22] on link "Search" at bounding box center [728, 17] width 60 height 23
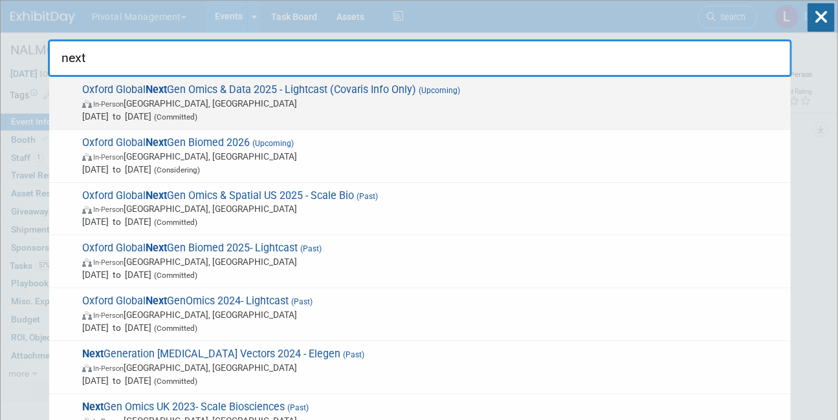
type input "next"
click at [221, 104] on span "In-Person England, United Kingdom" at bounding box center [433, 103] width 702 height 13
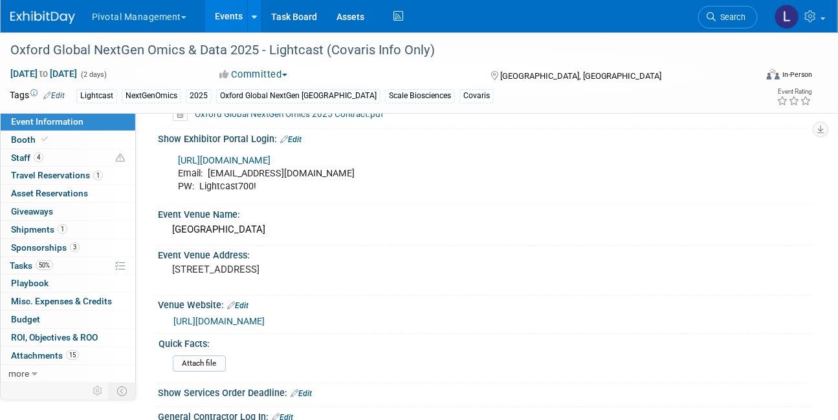
scroll to position [1364, 0]
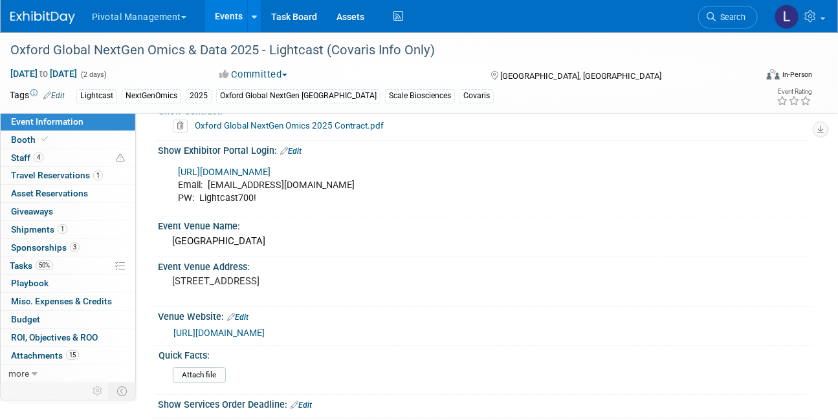
click at [270, 169] on link "[URL][DOMAIN_NAME]" at bounding box center [224, 172] width 93 height 11
